Goal: Complete application form

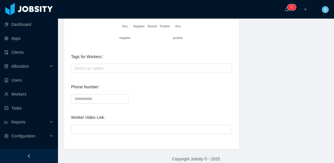
scroll to position [282, 0]
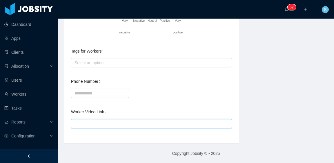
click at [139, 123] on input "Worker Video Link" at bounding box center [151, 123] width 161 height 9
paste input "**********"
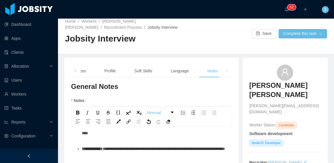
scroll to position [0, 0]
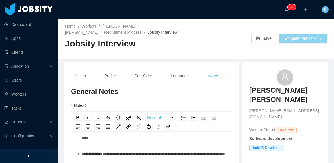
type input "**********"
click at [284, 39] on button "Complete this task" at bounding box center [303, 38] width 48 height 9
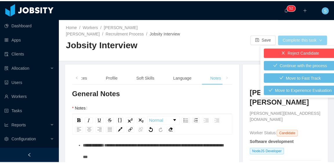
scroll to position [24, 0]
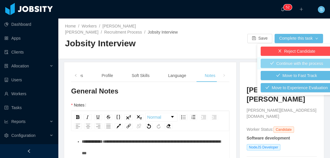
click at [295, 65] on button "Continue with the process" at bounding box center [297, 63] width 72 height 9
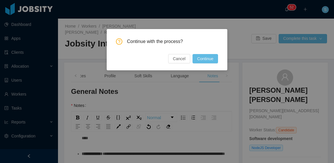
scroll to position [30, 0]
click at [215, 61] on button "Continue" at bounding box center [206, 58] width 26 height 9
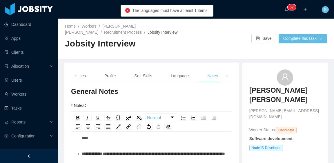
click at [213, 43] on div at bounding box center [222, 38] width 53 height 9
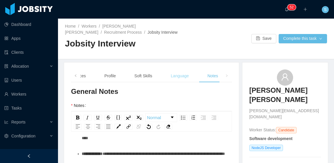
click at [174, 74] on div "Language" at bounding box center [179, 75] width 27 height 13
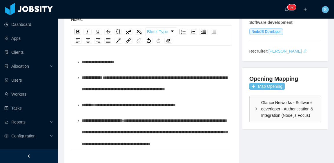
scroll to position [58, 0]
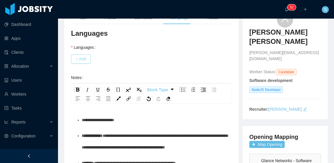
click at [85, 59] on button "+ Add" at bounding box center [81, 58] width 20 height 9
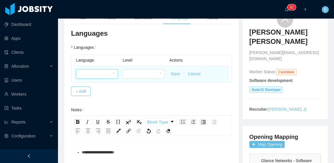
click at [96, 72] on div at bounding box center [95, 74] width 31 height 9
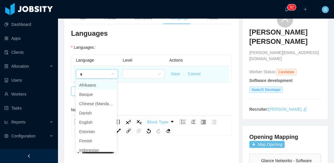
type input "**"
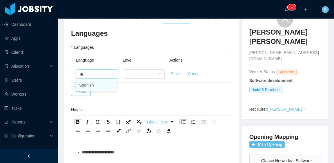
click at [100, 83] on li "Spanish" at bounding box center [96, 84] width 41 height 9
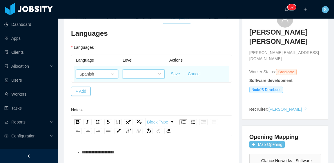
click at [149, 72] on div at bounding box center [141, 74] width 31 height 9
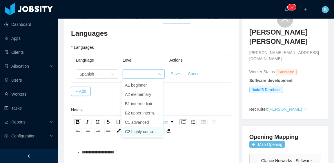
click at [141, 131] on li "C2 highly competent" at bounding box center [142, 131] width 41 height 9
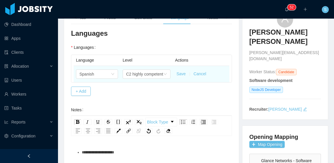
click at [179, 72] on button "Save" at bounding box center [181, 74] width 9 height 6
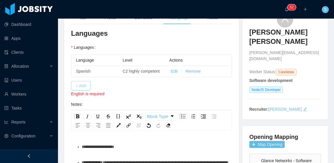
click at [81, 85] on button "+ Add" at bounding box center [81, 85] width 20 height 9
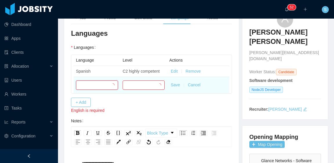
click at [93, 83] on div at bounding box center [95, 85] width 31 height 9
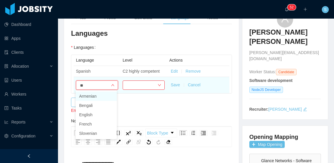
type input "***"
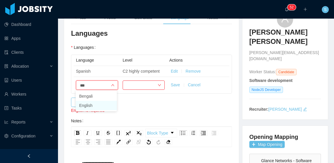
click at [96, 104] on li "English" at bounding box center [96, 105] width 41 height 9
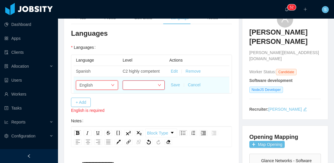
click at [150, 84] on div at bounding box center [141, 85] width 31 height 9
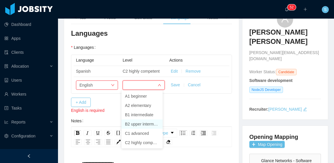
click at [144, 123] on li "B2 upper intermediate" at bounding box center [142, 123] width 41 height 9
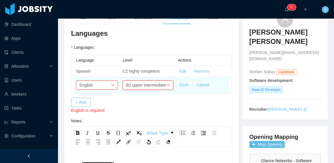
click at [183, 85] on button "Save" at bounding box center [184, 85] width 9 height 6
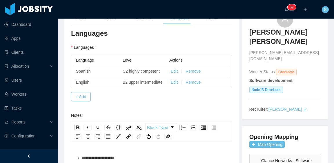
scroll to position [0, 0]
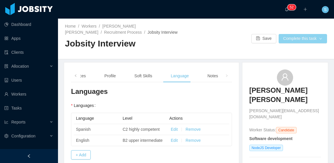
click at [287, 41] on button "Complete this task" at bounding box center [303, 38] width 48 height 9
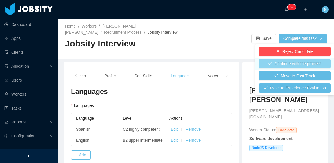
click at [300, 62] on button "Continue with the process" at bounding box center [295, 63] width 72 height 9
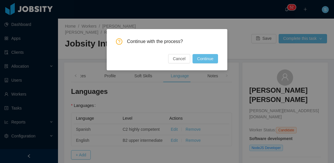
click at [209, 59] on button "Continue" at bounding box center [206, 58] width 26 height 9
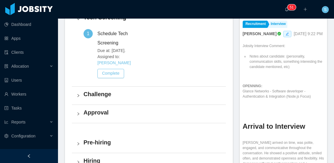
scroll to position [203, 0]
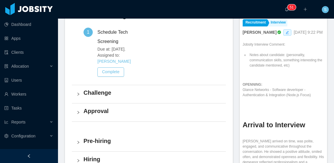
click at [110, 88] on h4 "Challenge" at bounding box center [153, 92] width 138 height 8
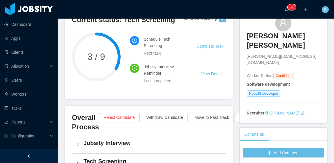
scroll to position [0, 0]
